Goal: Task Accomplishment & Management: Use online tool/utility

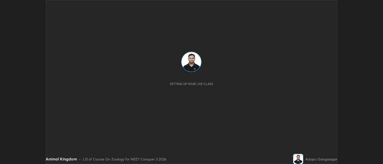
scroll to position [164, 383]
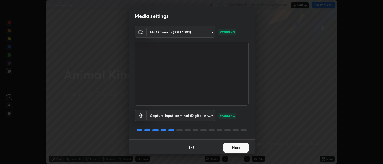
click at [232, 148] on button "Next" at bounding box center [235, 148] width 25 height 10
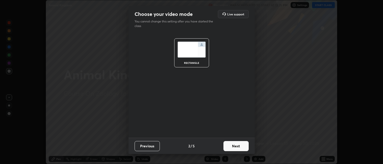
click at [238, 146] on button "Next" at bounding box center [235, 146] width 25 height 10
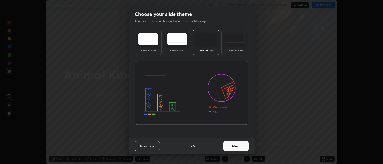
click at [237, 146] on button "Next" at bounding box center [235, 146] width 25 height 10
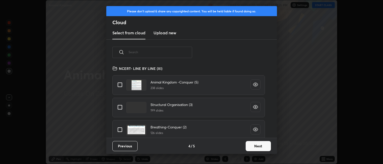
scroll to position [72, 162]
click at [119, 84] on input "grid" at bounding box center [120, 84] width 11 height 11
checkbox input "true"
click at [256, 143] on button "Next" at bounding box center [258, 146] width 25 height 10
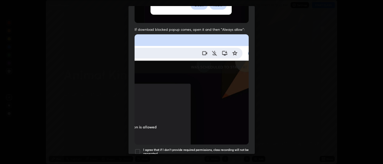
scroll to position [104, 0]
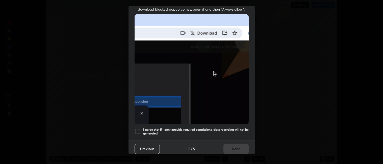
click at [138, 128] on div at bounding box center [137, 131] width 6 height 6
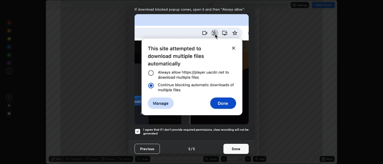
click at [235, 147] on button "Done" at bounding box center [235, 149] width 25 height 10
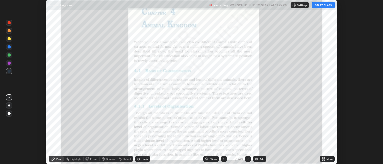
click at [213, 159] on div "Slides" at bounding box center [213, 159] width 7 height 3
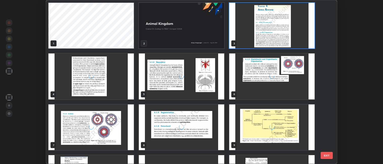
scroll to position [162, 289]
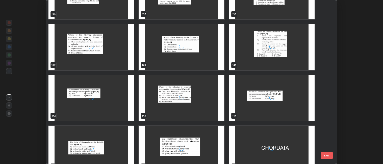
click at [247, 101] on div "136 137 138 139 140 141 142 143 144 145 146 147 148 149 150" at bounding box center [187, 82] width 282 height 164
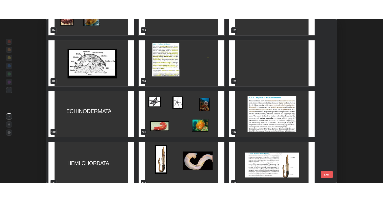
scroll to position [2119, 0]
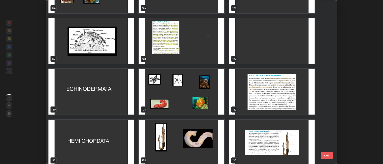
click at [115, 104] on img "grid" at bounding box center [90, 92] width 85 height 46
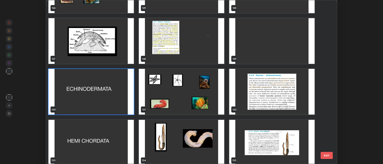
click at [115, 104] on img "grid" at bounding box center [90, 92] width 85 height 46
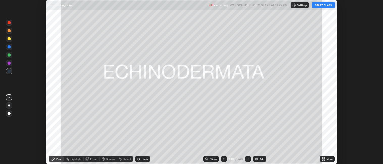
click at [329, 160] on div "More" at bounding box center [329, 159] width 6 height 3
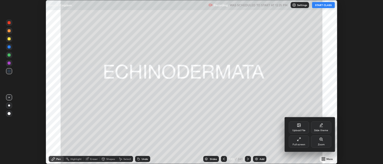
click at [303, 142] on div "Full screen" at bounding box center [299, 141] width 20 height 12
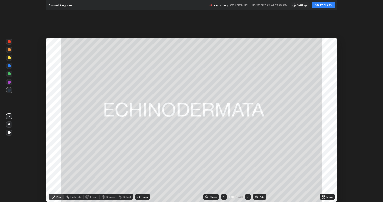
scroll to position [202, 383]
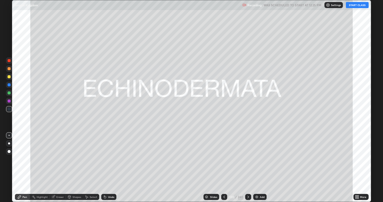
click at [358, 4] on button "START CLASS" at bounding box center [357, 5] width 23 height 6
click at [10, 77] on div at bounding box center [9, 76] width 3 height 3
click at [10, 94] on div at bounding box center [9, 92] width 3 height 3
click at [9, 101] on div at bounding box center [9, 100] width 3 height 3
click at [10, 93] on div at bounding box center [9, 92] width 3 height 3
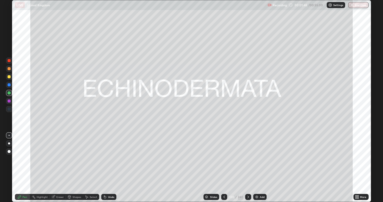
click at [11, 77] on div at bounding box center [9, 77] width 6 height 6
click at [10, 94] on div at bounding box center [9, 92] width 3 height 3
click at [9, 77] on div at bounding box center [9, 76] width 3 height 3
click at [10, 69] on div at bounding box center [9, 69] width 6 height 6
click at [10, 77] on div at bounding box center [9, 76] width 3 height 3
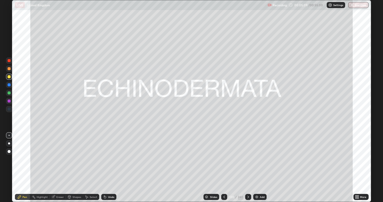
click at [9, 93] on div at bounding box center [9, 92] width 3 height 3
click at [261, 164] on div "Add" at bounding box center [262, 197] width 5 height 3
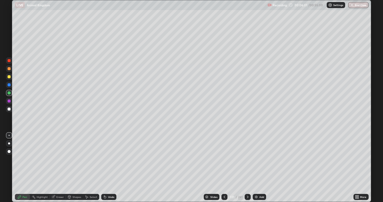
click at [224, 164] on icon at bounding box center [224, 197] width 4 height 4
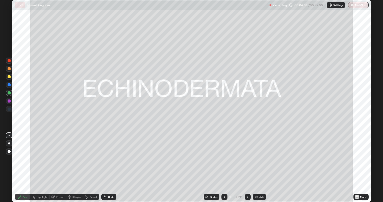
click at [247, 164] on icon at bounding box center [248, 197] width 4 height 4
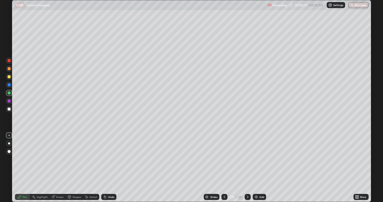
click at [10, 77] on div at bounding box center [9, 76] width 3 height 3
click at [13, 108] on div at bounding box center [9, 109] width 8 height 8
click at [10, 94] on div at bounding box center [9, 92] width 3 height 3
click at [10, 78] on div at bounding box center [9, 77] width 6 height 6
click at [9, 109] on div at bounding box center [9, 108] width 3 height 3
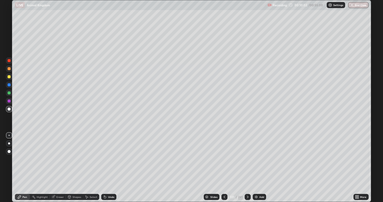
click at [10, 70] on div at bounding box center [9, 69] width 6 height 6
click at [9, 77] on div at bounding box center [9, 76] width 3 height 3
click at [10, 108] on div at bounding box center [9, 108] width 3 height 3
click at [247, 164] on icon at bounding box center [248, 197] width 4 height 4
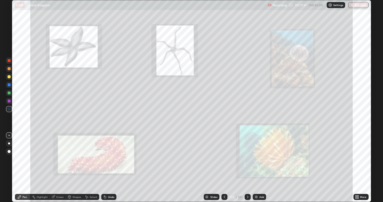
click at [224, 164] on icon at bounding box center [224, 197] width 4 height 4
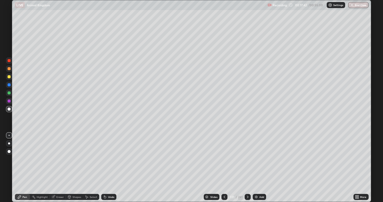
click at [261, 164] on div "Add" at bounding box center [261, 197] width 5 height 3
click at [9, 77] on div at bounding box center [9, 76] width 3 height 3
click at [9, 109] on div at bounding box center [9, 108] width 3 height 3
click at [9, 69] on div at bounding box center [9, 68] width 3 height 3
click at [9, 77] on div at bounding box center [9, 76] width 3 height 3
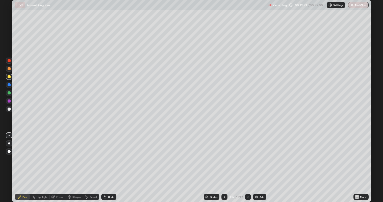
click at [10, 93] on div at bounding box center [9, 92] width 3 height 3
click at [78, 164] on div "Shapes" at bounding box center [76, 197] width 9 height 3
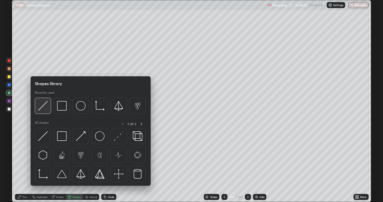
click at [45, 108] on img at bounding box center [43, 106] width 10 height 10
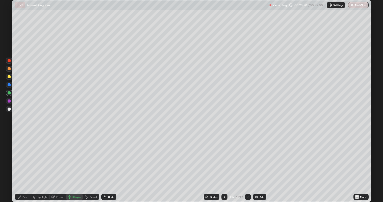
click at [10, 110] on div at bounding box center [9, 108] width 3 height 3
click at [25, 164] on div "Pen" at bounding box center [24, 197] width 5 height 3
click at [9, 76] on div at bounding box center [9, 76] width 3 height 3
click at [10, 108] on div at bounding box center [9, 108] width 3 height 3
click at [9, 77] on div at bounding box center [9, 76] width 3 height 3
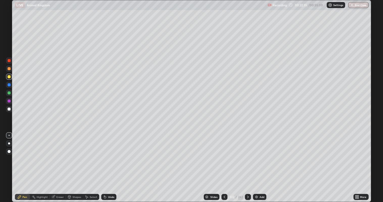
click at [10, 93] on div at bounding box center [9, 92] width 3 height 3
click at [10, 101] on div at bounding box center [9, 100] width 3 height 3
click at [111, 164] on div "Undo" at bounding box center [111, 197] width 6 height 3
click at [112, 164] on div "Undo" at bounding box center [111, 197] width 6 height 3
click at [9, 69] on div at bounding box center [9, 68] width 3 height 3
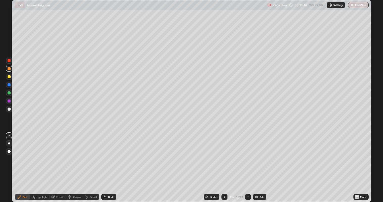
click at [11, 103] on div at bounding box center [9, 101] width 6 height 6
click at [10, 62] on div at bounding box center [9, 60] width 3 height 3
click at [10, 77] on div at bounding box center [9, 76] width 3 height 3
click at [9, 84] on div at bounding box center [9, 84] width 3 height 3
click at [10, 108] on div at bounding box center [9, 108] width 3 height 3
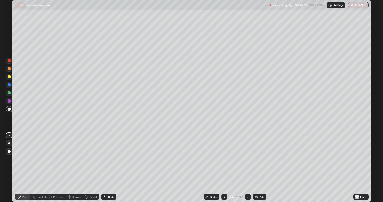
click at [44, 164] on div "Highlight" at bounding box center [42, 197] width 11 height 3
click at [9, 61] on div at bounding box center [9, 60] width 3 height 3
click at [23, 164] on div "Pen" at bounding box center [24, 197] width 5 height 3
click at [9, 77] on div at bounding box center [9, 76] width 3 height 3
click at [263, 164] on div "Add" at bounding box center [259, 197] width 13 height 6
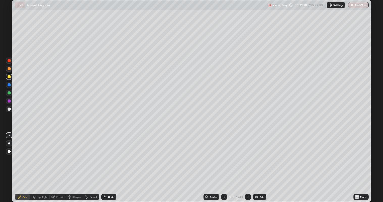
click at [10, 69] on div at bounding box center [9, 68] width 3 height 3
click at [9, 107] on div at bounding box center [9, 108] width 3 height 3
click at [9, 77] on div at bounding box center [9, 76] width 3 height 3
click at [9, 109] on div at bounding box center [9, 108] width 3 height 3
click at [10, 78] on div at bounding box center [9, 77] width 6 height 6
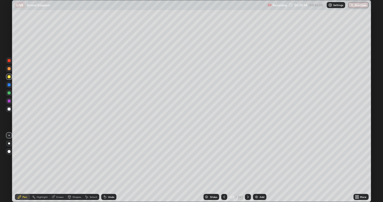
click at [10, 109] on div at bounding box center [9, 108] width 3 height 3
click at [9, 70] on div at bounding box center [9, 68] width 3 height 3
click at [10, 109] on div at bounding box center [9, 108] width 3 height 3
click at [9, 68] on div at bounding box center [9, 68] width 3 height 3
click at [9, 93] on div at bounding box center [9, 92] width 3 height 3
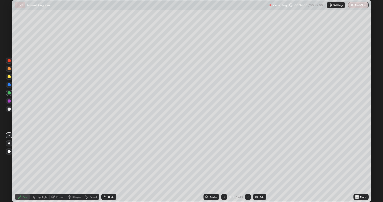
click at [247, 164] on icon at bounding box center [248, 197] width 4 height 4
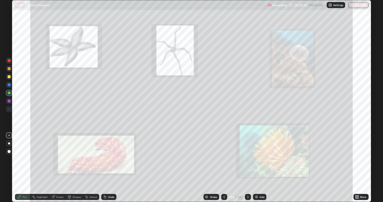
click at [248, 164] on icon at bounding box center [248, 197] width 2 height 3
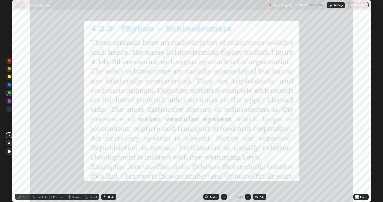
click at [40, 164] on div "Highlight" at bounding box center [40, 197] width 20 height 6
click at [9, 61] on div at bounding box center [9, 60] width 3 height 3
click at [247, 164] on icon at bounding box center [248, 197] width 4 height 4
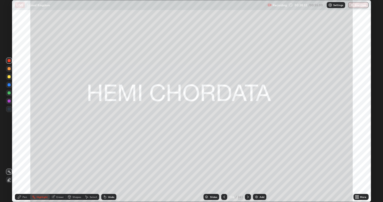
click at [9, 69] on div at bounding box center [9, 68] width 3 height 3
click at [22, 164] on div "Pen" at bounding box center [22, 197] width 15 height 6
click at [9, 78] on div at bounding box center [9, 76] width 3 height 3
click at [9, 93] on div at bounding box center [9, 92] width 3 height 3
click at [247, 164] on icon at bounding box center [248, 197] width 4 height 4
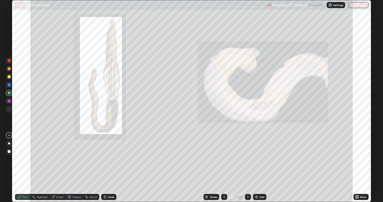
click at [40, 164] on div "Highlight" at bounding box center [42, 197] width 11 height 3
click at [25, 164] on div "Pen" at bounding box center [24, 197] width 5 height 3
click at [9, 61] on div at bounding box center [9, 60] width 3 height 3
click at [11, 77] on div at bounding box center [9, 77] width 6 height 6
click at [43, 164] on div "Highlight" at bounding box center [42, 197] width 11 height 3
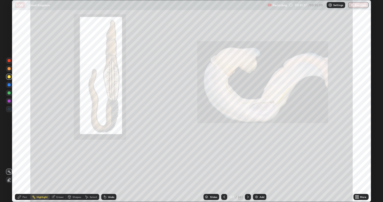
click at [10, 61] on div at bounding box center [9, 60] width 3 height 3
click at [10, 76] on div at bounding box center [9, 76] width 3 height 3
click at [261, 164] on div "Add" at bounding box center [261, 197] width 5 height 3
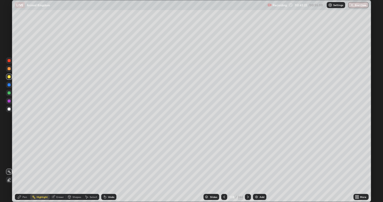
click at [224, 164] on icon at bounding box center [224, 197] width 4 height 4
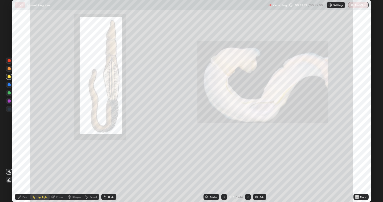
click at [224, 164] on icon at bounding box center [224, 197] width 4 height 4
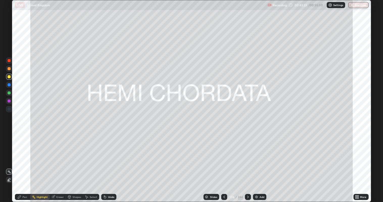
click at [259, 164] on div "Add" at bounding box center [259, 197] width 13 height 6
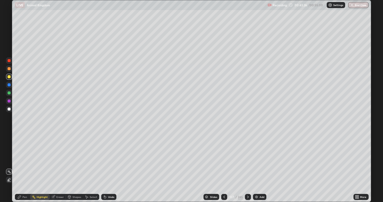
click at [19, 164] on icon at bounding box center [19, 197] width 4 height 4
click at [10, 109] on div at bounding box center [9, 108] width 3 height 3
click at [9, 92] on div at bounding box center [9, 92] width 3 height 3
click at [9, 110] on div at bounding box center [9, 108] width 3 height 3
click at [247, 164] on icon at bounding box center [248, 197] width 4 height 4
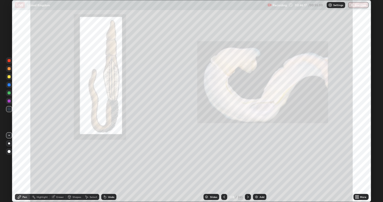
click at [224, 164] on icon at bounding box center [224, 197] width 4 height 4
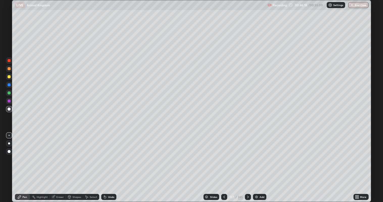
click at [260, 164] on div "Add" at bounding box center [261, 197] width 5 height 3
click at [10, 77] on div at bounding box center [9, 76] width 3 height 3
click at [9, 109] on div at bounding box center [9, 108] width 3 height 3
click at [10, 78] on div at bounding box center [9, 76] width 3 height 3
click at [10, 69] on div at bounding box center [9, 68] width 3 height 3
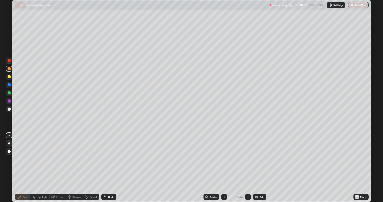
click at [9, 110] on div at bounding box center [9, 108] width 3 height 3
click at [8, 109] on div at bounding box center [9, 108] width 3 height 3
click at [9, 93] on div at bounding box center [9, 92] width 3 height 3
click at [10, 78] on div at bounding box center [9, 77] width 6 height 6
click at [10, 69] on div at bounding box center [9, 68] width 3 height 3
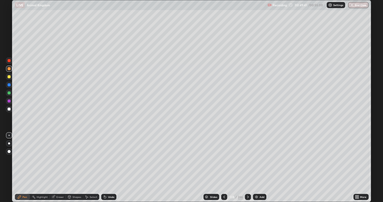
click at [9, 93] on div at bounding box center [9, 92] width 3 height 3
click at [8, 110] on div at bounding box center [9, 108] width 3 height 3
click at [224, 164] on icon at bounding box center [224, 197] width 4 height 4
click at [247, 164] on icon at bounding box center [248, 197] width 4 height 4
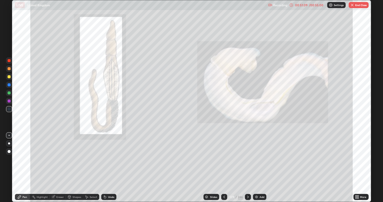
click at [9, 77] on div at bounding box center [9, 76] width 3 height 3
click at [247, 164] on icon at bounding box center [248, 197] width 4 height 4
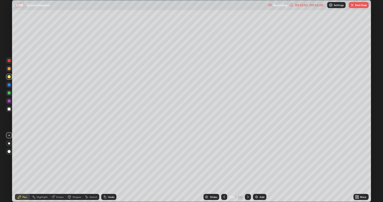
click at [247, 164] on icon at bounding box center [248, 197] width 4 height 4
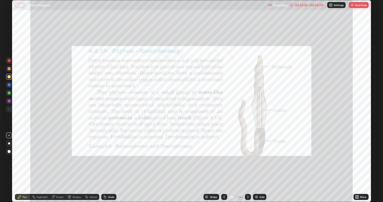
click at [224, 164] on icon at bounding box center [224, 197] width 4 height 4
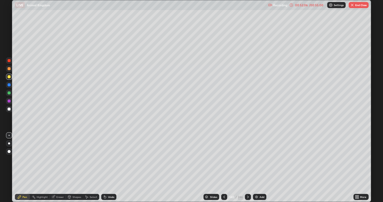
click at [247, 164] on icon at bounding box center [248, 197] width 4 height 4
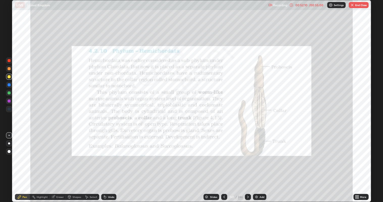
click at [47, 164] on div "Highlight" at bounding box center [42, 197] width 11 height 3
click at [10, 63] on div at bounding box center [9, 61] width 6 height 6
click at [248, 164] on icon at bounding box center [248, 197] width 4 height 4
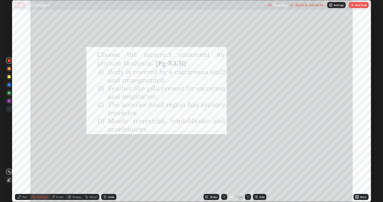
click at [358, 6] on button "End Class" at bounding box center [358, 5] width 20 height 6
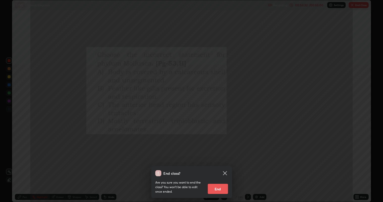
click at [220, 164] on button "End" at bounding box center [218, 189] width 20 height 10
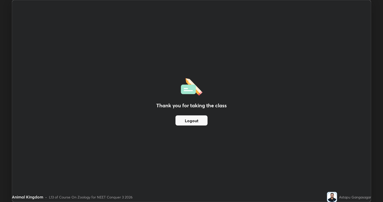
click at [197, 121] on button "Logout" at bounding box center [191, 120] width 32 height 10
click at [199, 121] on button "Logout" at bounding box center [191, 120] width 32 height 10
click at [198, 119] on button "Logout" at bounding box center [191, 120] width 32 height 10
